Goal: Information Seeking & Learning: Compare options

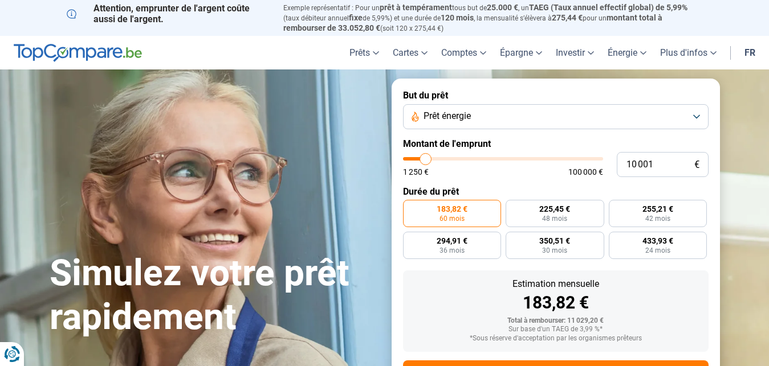
type input "9 500"
type input "9500"
type input "10 000"
type input "10000"
type input "10 250"
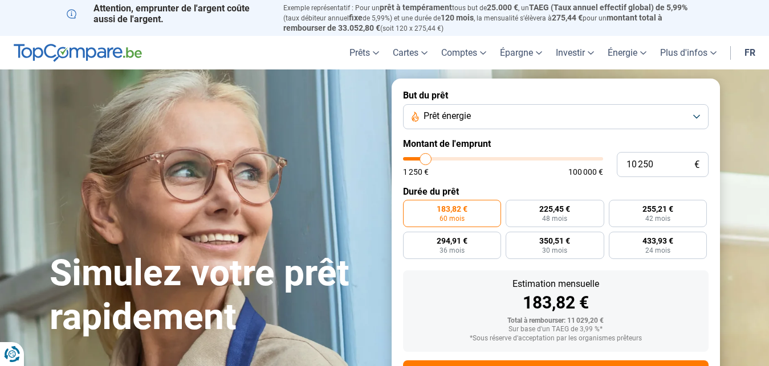
type input "10250"
type input "10 500"
type input "10500"
type input "10 750"
type input "10750"
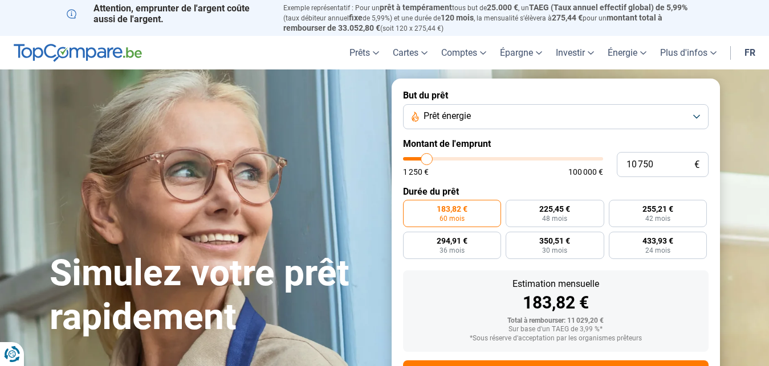
type input "11 000"
type input "11000"
type input "11 500"
type input "11500"
type input "12 000"
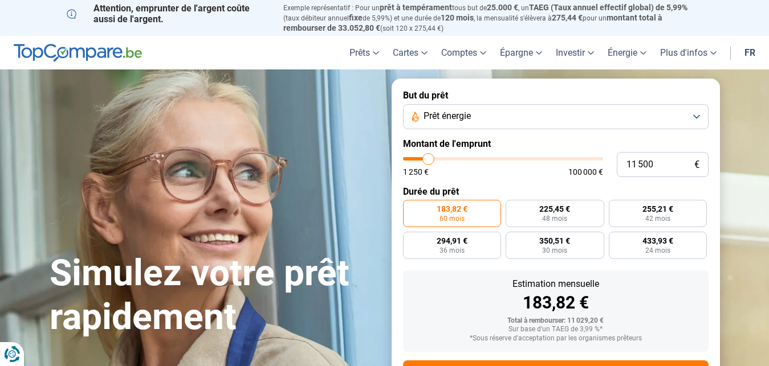
type input "12000"
type input "12 250"
type input "12250"
type input "13 000"
type input "13000"
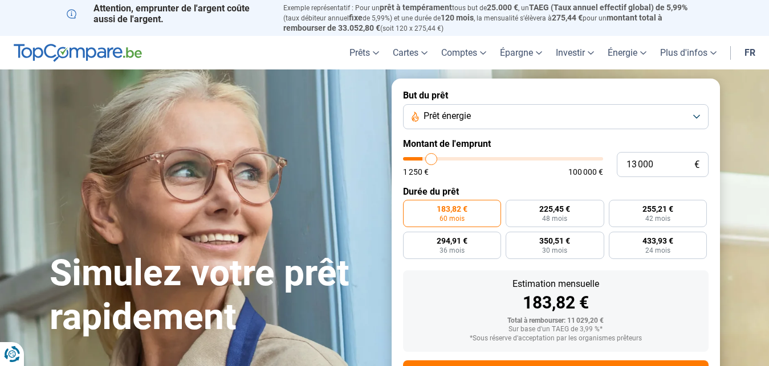
type input "13 500"
type input "13500"
type input "13 750"
type input "13750"
type input "14 000"
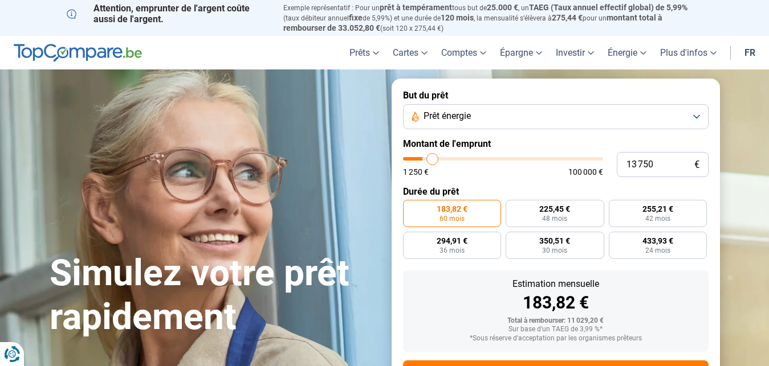
type input "14000"
type input "14 750"
type input "14750"
type input "15 250"
type input "15250"
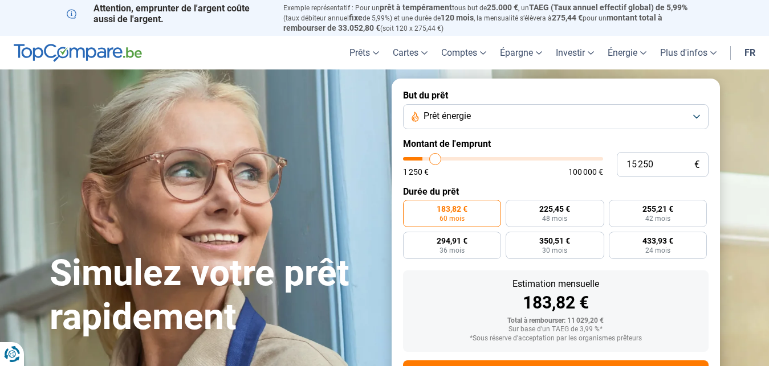
type input "16 250"
type input "16250"
type input "17 000"
type input "17000"
type input "17 750"
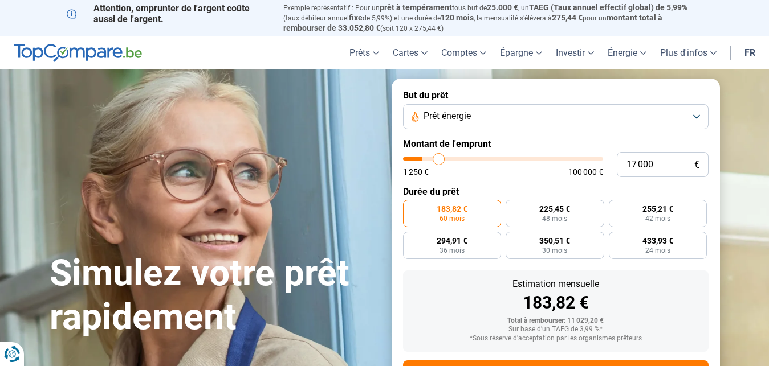
type input "17750"
type input "19 750"
type input "19750"
type input "21 250"
type input "21250"
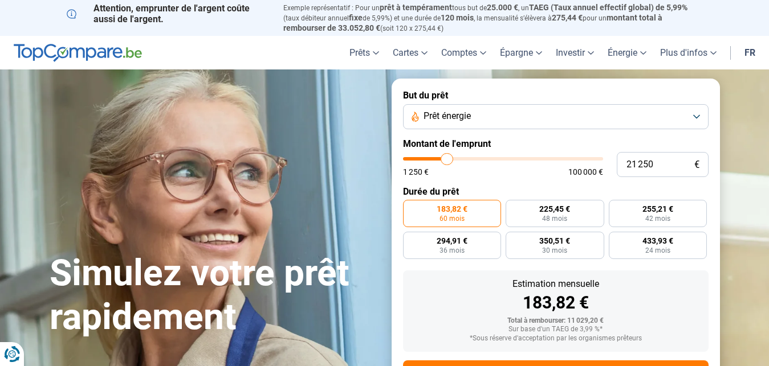
type input "22 500"
type input "22500"
type input "24 500"
type input "24500"
type input "26 250"
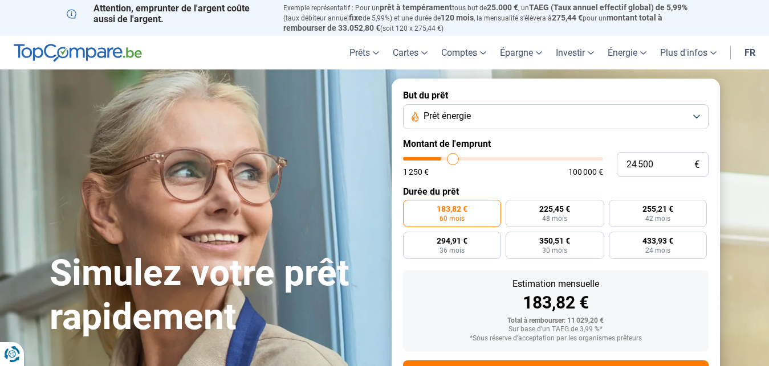
type input "26250"
type input "28 750"
type input "28750"
type input "31 250"
type input "31250"
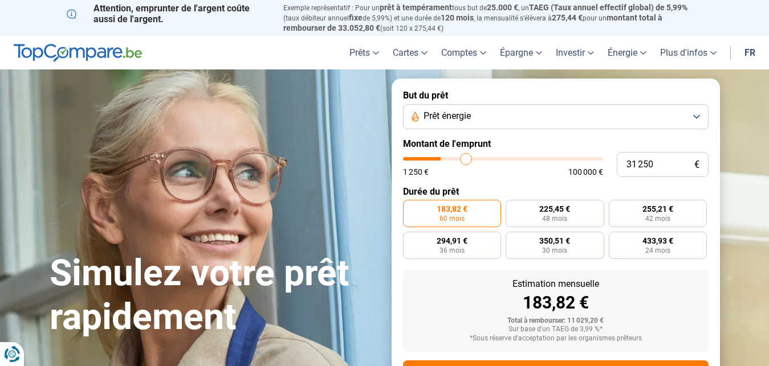
type input "33 250"
type input "33250"
type input "34 750"
type input "34750"
type input "36 000"
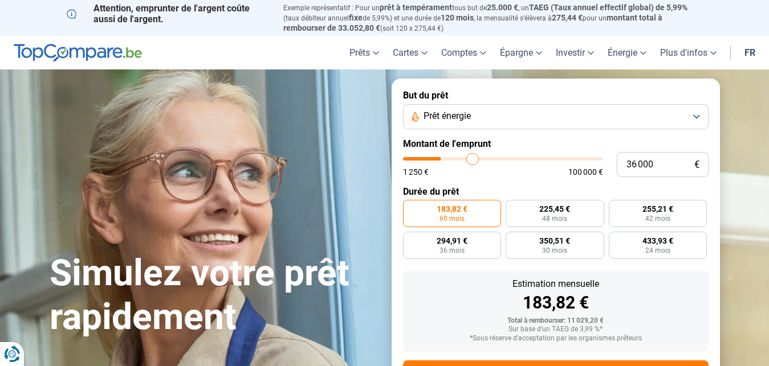
type input "36000"
type input "36 500"
type input "36500"
type input "37 250"
type input "37250"
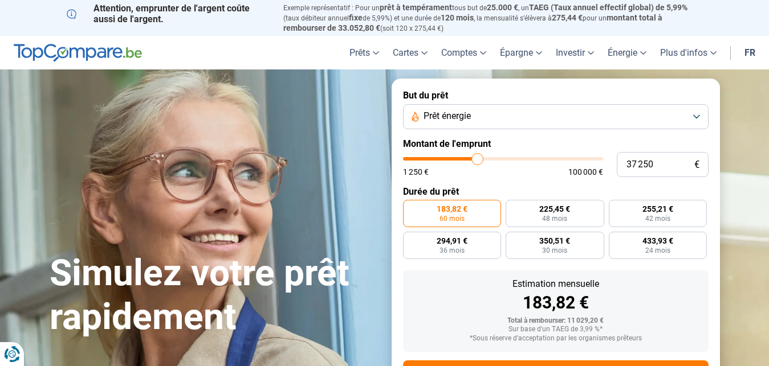
type input "37 500"
type input "37500"
type input "37 750"
type input "37750"
type input "38 000"
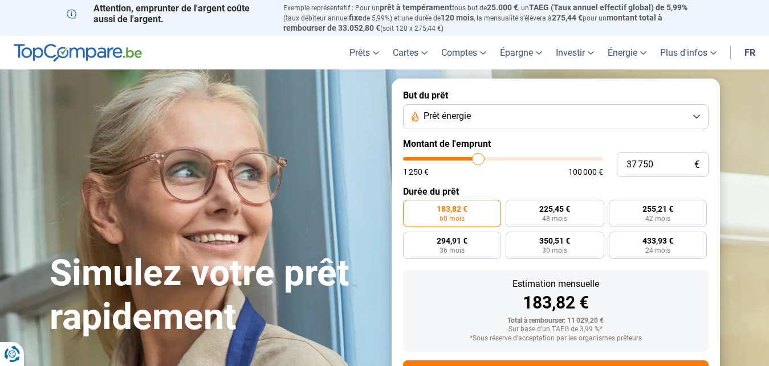
type input "38000"
type input "38 250"
type input "38250"
type input "38 750"
type input "38750"
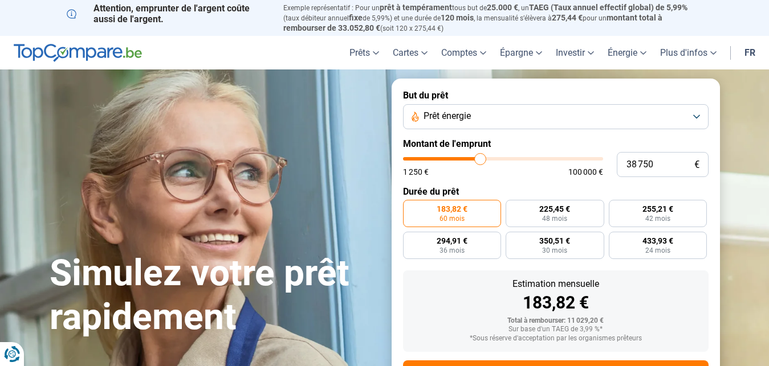
type input "39 250"
type input "39250"
type input "39 500"
type input "39500"
type input "39 750"
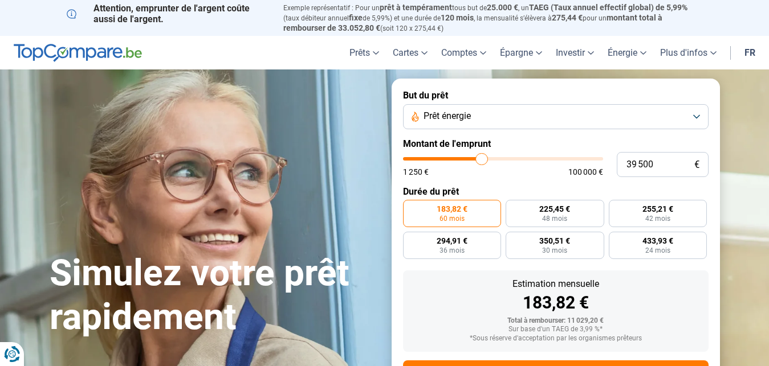
type input "39750"
type input "40 250"
type input "40250"
type input "40 500"
type input "40500"
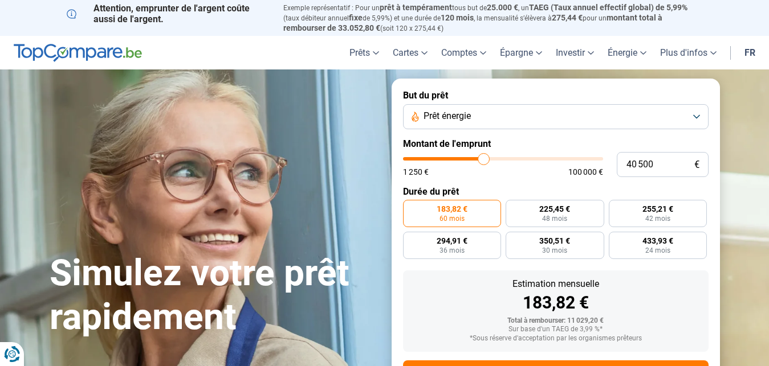
type input "40 750"
type input "40750"
type input "41 000"
type input "41000"
type input "41 250"
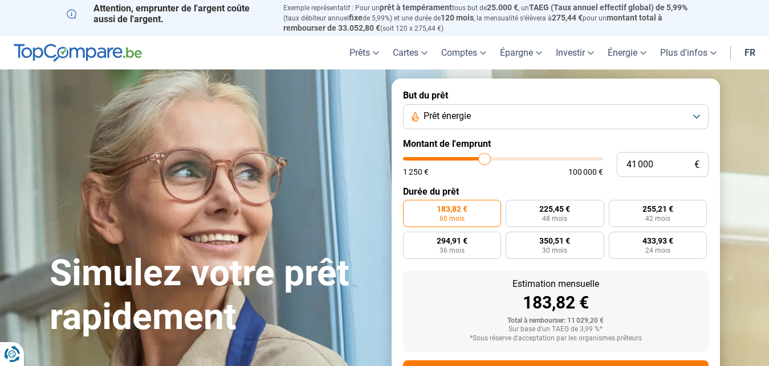
type input "41250"
type input "41 750"
type input "41750"
type input "42 000"
type input "42000"
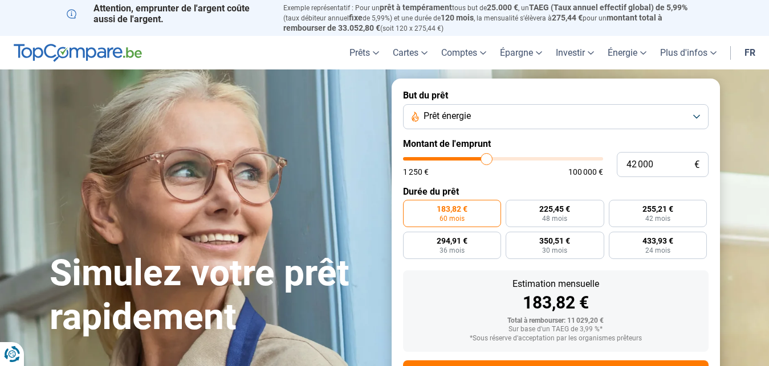
type input "42 250"
type input "42250"
type input "42 750"
type input "42750"
type input "43 250"
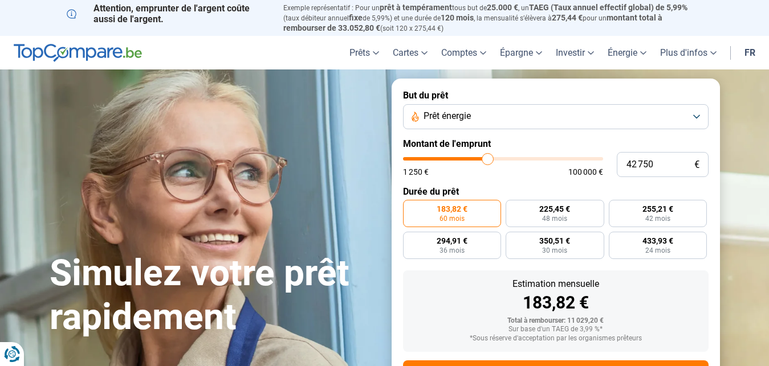
type input "43250"
type input "43 500"
type input "43500"
type input "43 750"
type input "43750"
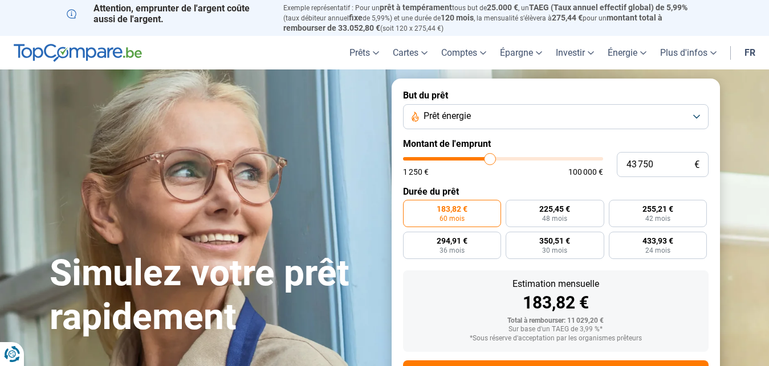
type input "44 000"
type input "44000"
type input "44 250"
type input "44250"
type input "44 750"
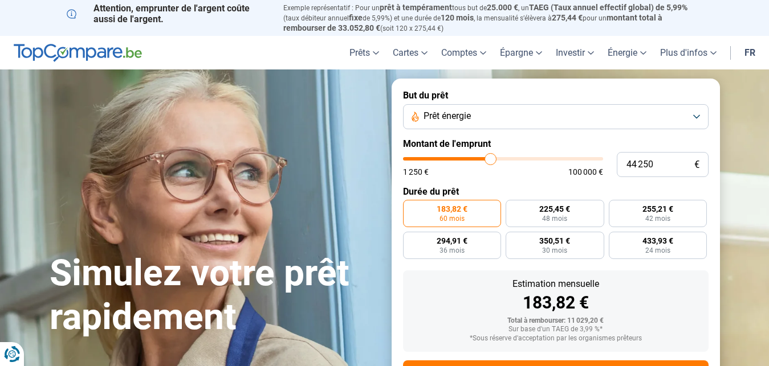
type input "44750"
type input "45 000"
drag, startPoint x: 426, startPoint y: 160, endPoint x: 492, endPoint y: 146, distance: 67.5
type input "45000"
click at [492, 157] on input "range" at bounding box center [503, 158] width 200 height 3
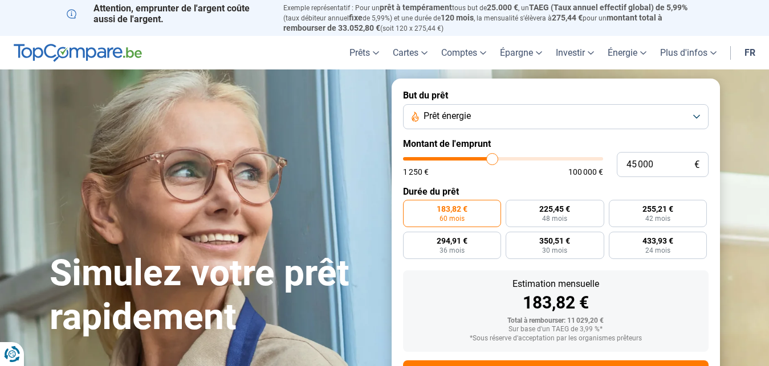
radio input "false"
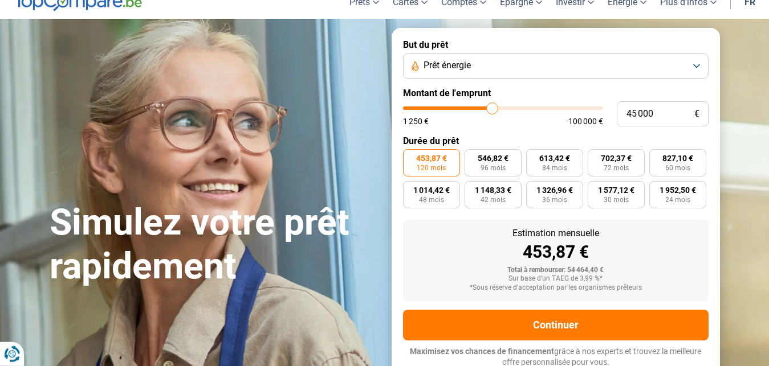
scroll to position [52, 0]
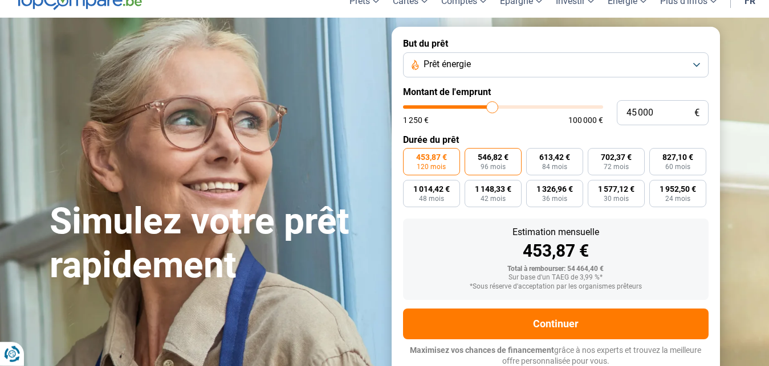
click at [487, 156] on span "546,82 €" at bounding box center [493, 157] width 31 height 8
click at [472, 156] on input "546,82 € 96 mois" at bounding box center [467, 151] width 7 height 7
radio input "true"
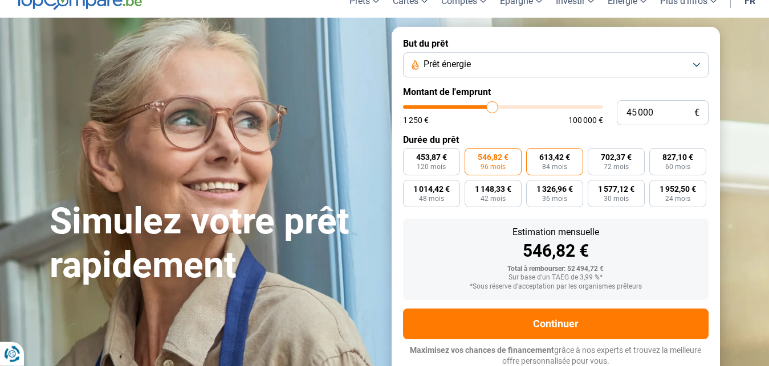
click at [560, 149] on label "613,42 € 84 mois" at bounding box center [554, 161] width 57 height 27
click at [533, 149] on input "613,42 € 84 mois" at bounding box center [529, 151] width 7 height 7
radio input "true"
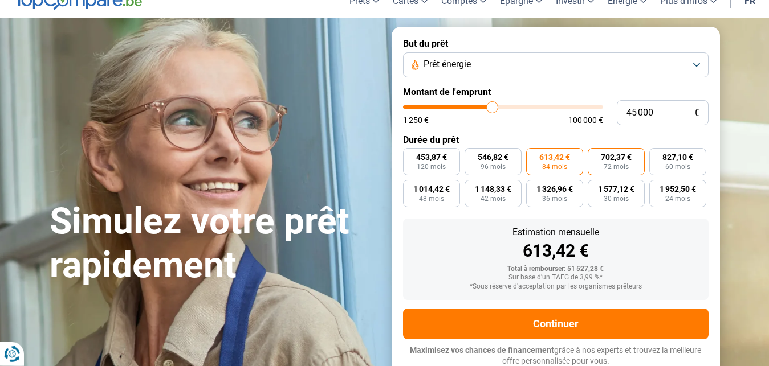
click at [618, 158] on span "702,37 €" at bounding box center [616, 157] width 31 height 8
click at [595, 156] on input "702,37 € 72 mois" at bounding box center [590, 151] width 7 height 7
radio input "true"
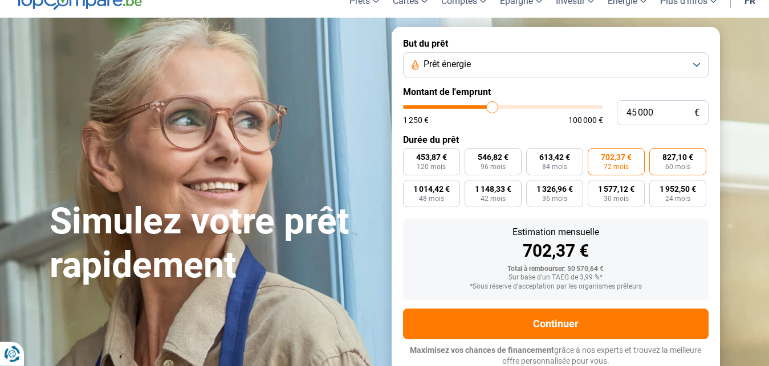
click at [678, 156] on span "827,10 €" at bounding box center [677, 157] width 31 height 8
click at [656, 156] on input "827,10 € 60 mois" at bounding box center [652, 151] width 7 height 7
radio input "true"
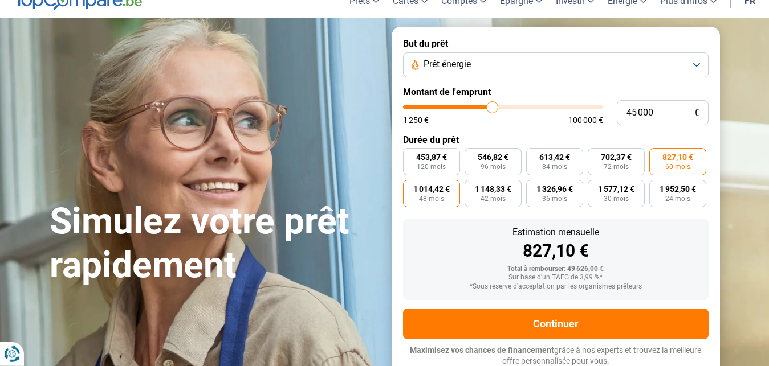
click at [422, 195] on span "48 mois" at bounding box center [431, 198] width 25 height 7
click at [410, 187] on input "1 014,42 € 48 mois" at bounding box center [406, 183] width 7 height 7
radio input "true"
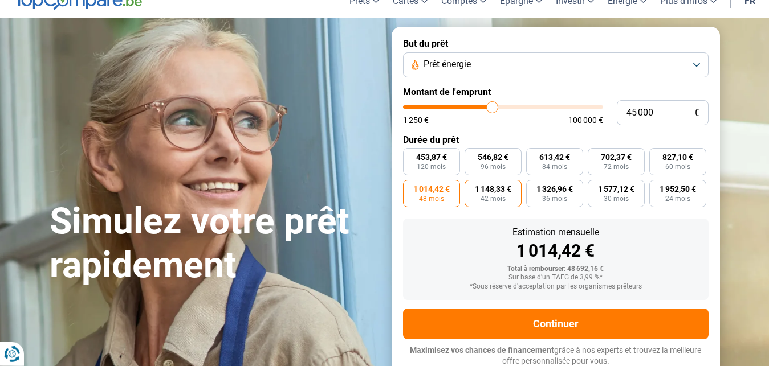
click at [479, 185] on span "1 148,33 €" at bounding box center [493, 189] width 36 height 8
click at [472, 184] on input "1 148,33 € 42 mois" at bounding box center [467, 183] width 7 height 7
radio input "true"
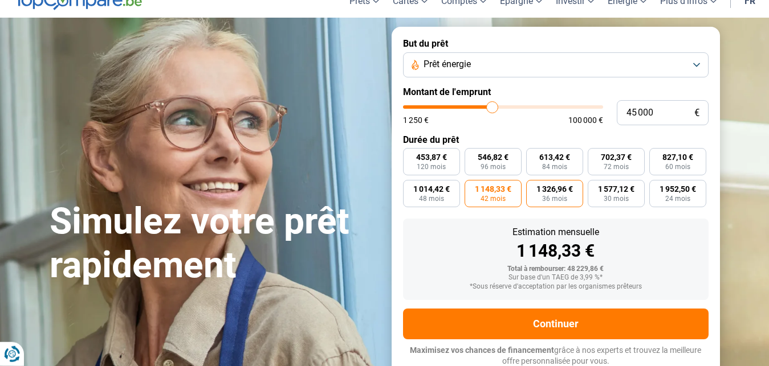
click at [547, 192] on span "1 326,96 €" at bounding box center [554, 189] width 36 height 8
click at [533, 187] on input "1 326,96 € 36 mois" at bounding box center [529, 183] width 7 height 7
radio input "true"
click at [689, 187] on span "1 952,50 €" at bounding box center [677, 189] width 36 height 8
click at [656, 187] on input "1 952,50 € 24 mois" at bounding box center [652, 183] width 7 height 7
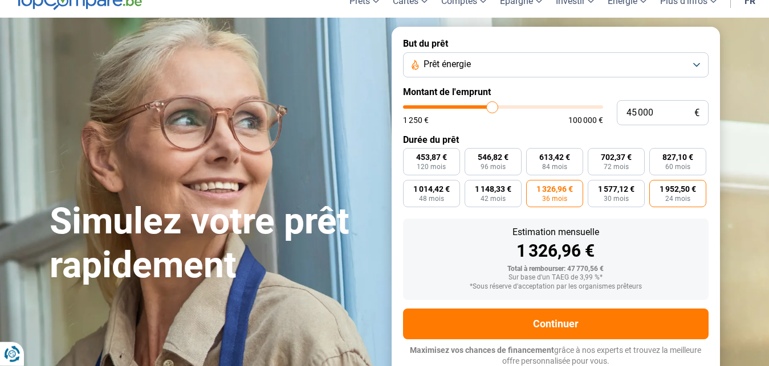
radio input "true"
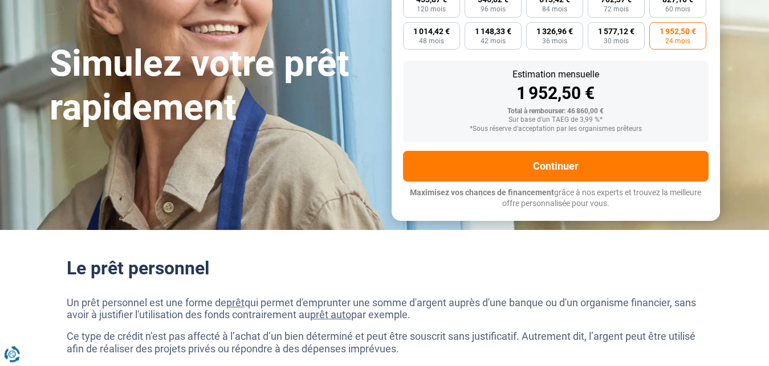
scroll to position [226, 0]
